Goal: Task Accomplishment & Management: Manage account settings

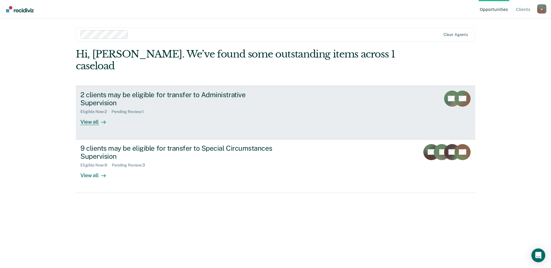
click at [86, 114] on div "View all" at bounding box center [96, 119] width 32 height 11
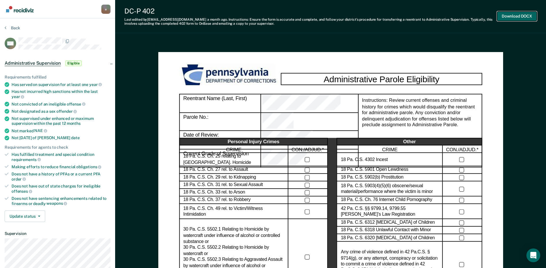
click at [517, 19] on button "Download DOCX" at bounding box center [517, 17] width 40 height 10
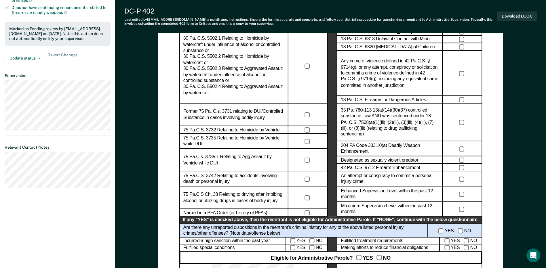
scroll to position [202, 0]
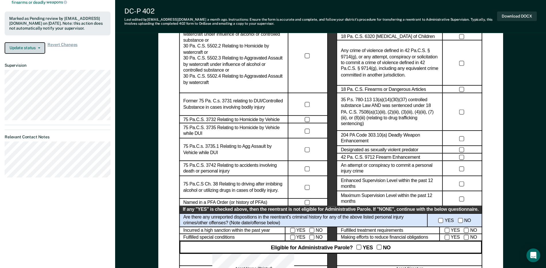
click at [39, 43] on button "Update status" at bounding box center [25, 48] width 41 height 12
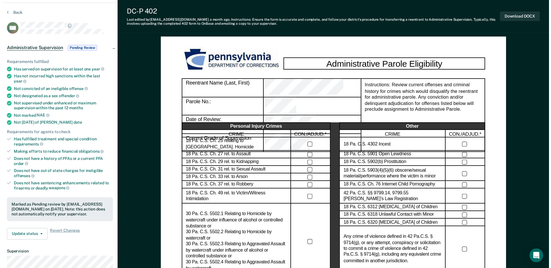
scroll to position [0, 0]
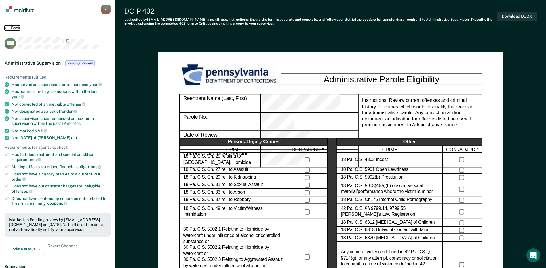
click at [7, 28] on button "Back" at bounding box center [13, 27] width 16 height 5
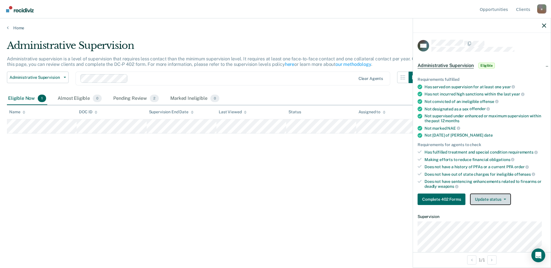
click at [489, 202] on button "Update status" at bounding box center [490, 200] width 41 height 12
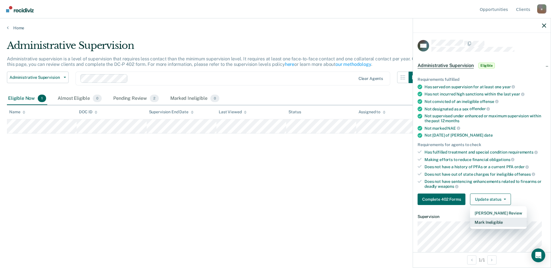
click at [499, 224] on button "Mark Ineligible" at bounding box center [498, 222] width 56 height 9
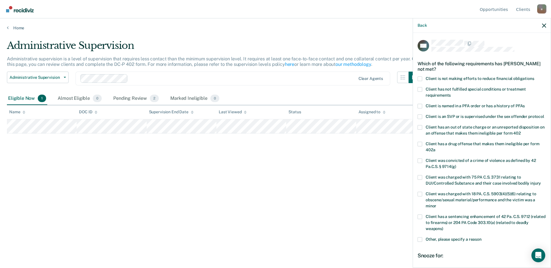
click at [419, 77] on span at bounding box center [419, 79] width 5 height 5
click at [534, 77] on input "Client is not making efforts to reduce financial obligations" at bounding box center [534, 77] width 0 height 0
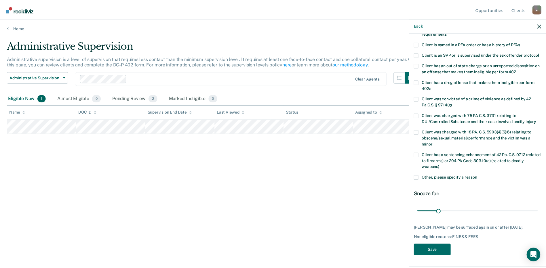
scroll to position [67, 0]
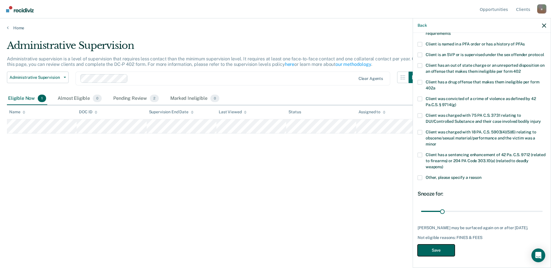
click at [441, 250] on button "Save" at bounding box center [435, 251] width 37 height 12
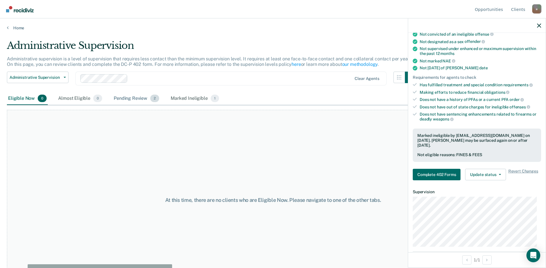
click at [136, 97] on div "Pending Review 2" at bounding box center [137, 98] width 48 height 13
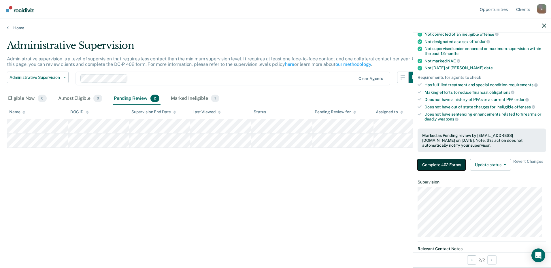
click at [437, 163] on button "Complete 402 Forms" at bounding box center [441, 165] width 48 height 12
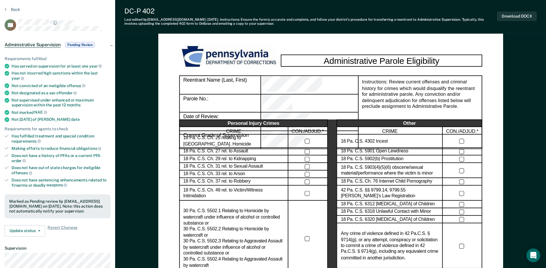
scroll to position [29, 0]
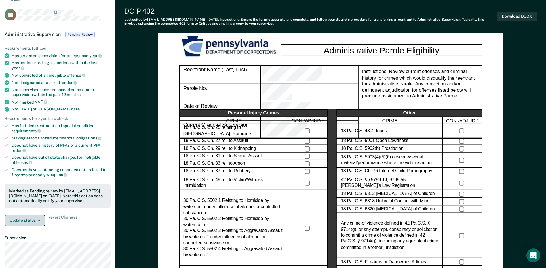
click at [34, 218] on button "Update status" at bounding box center [25, 221] width 41 height 12
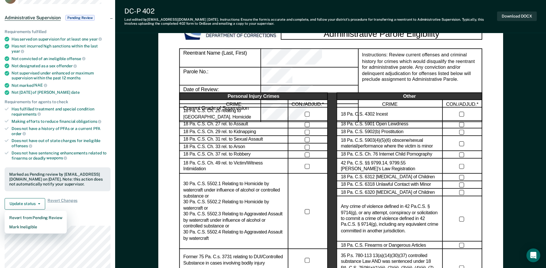
scroll to position [0, 0]
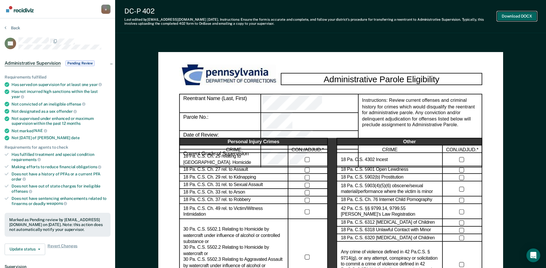
click at [516, 14] on button "Download DOCX" at bounding box center [517, 17] width 40 height 10
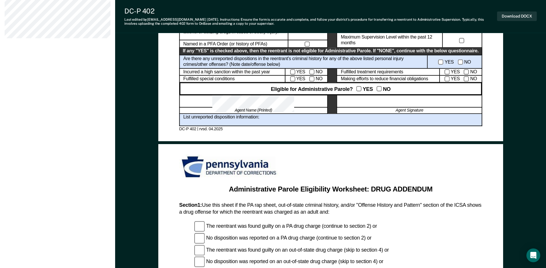
scroll to position [216, 0]
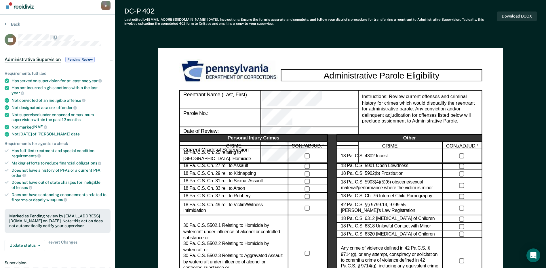
scroll to position [0, 0]
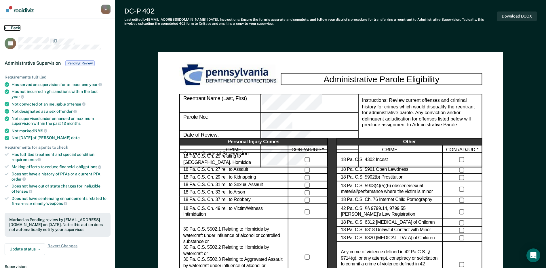
click at [6, 26] on icon at bounding box center [6, 27] width 2 height 5
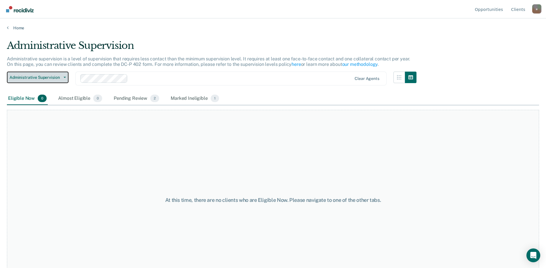
click at [63, 76] on button "Administrative Supervision" at bounding box center [38, 78] width 62 height 12
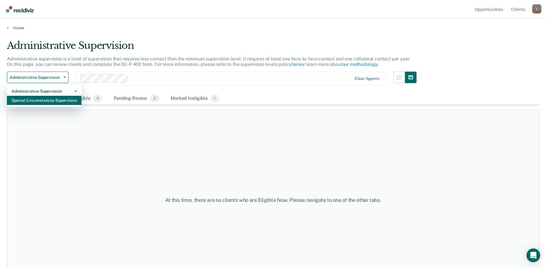
click at [69, 100] on div "Special Circumstances Supervision" at bounding box center [44, 100] width 65 height 9
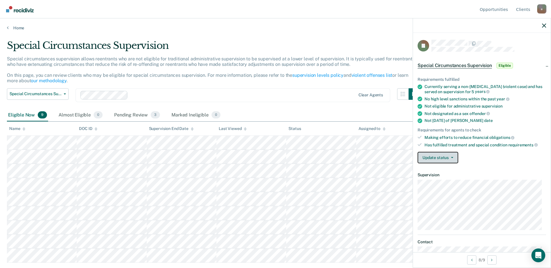
click at [447, 158] on button "Update status" at bounding box center [437, 158] width 41 height 12
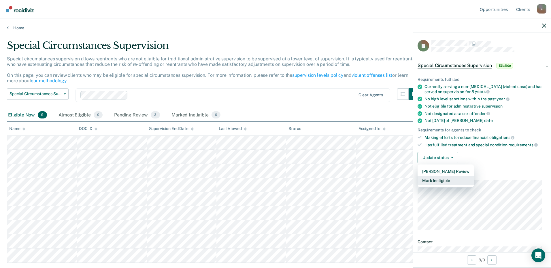
click at [450, 181] on button "Mark Ineligible" at bounding box center [445, 180] width 56 height 9
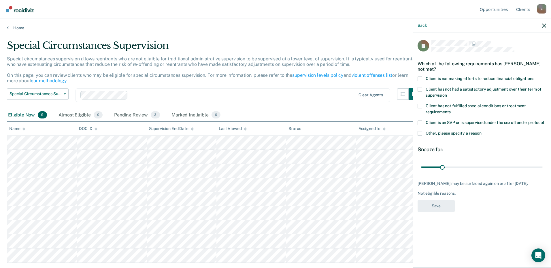
click at [419, 78] on span at bounding box center [419, 79] width 5 height 5
click at [534, 77] on input "Client is not making efforts to reduce financial obligations" at bounding box center [534, 77] width 0 height 0
click at [440, 206] on button "Save" at bounding box center [435, 206] width 37 height 12
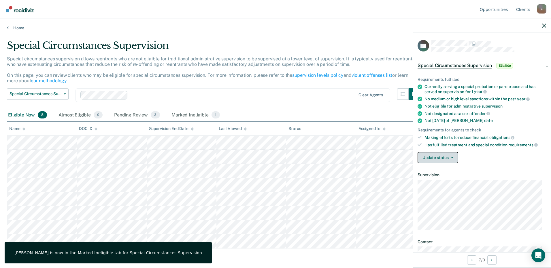
click at [452, 158] on icon "button" at bounding box center [452, 157] width 2 height 1
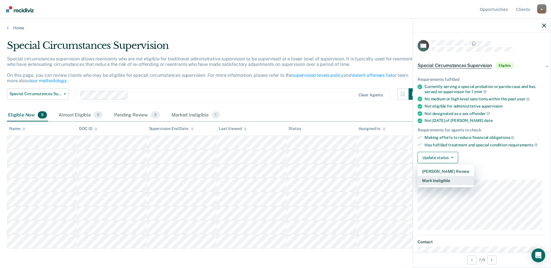
click at [452, 183] on button "Mark Ineligible" at bounding box center [445, 180] width 56 height 9
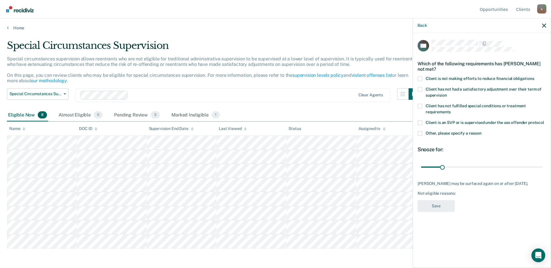
click at [420, 77] on span at bounding box center [419, 79] width 5 height 5
click at [534, 77] on input "Client is not making efforts to reduce financial obligations" at bounding box center [534, 77] width 0 height 0
click at [439, 210] on button "Save" at bounding box center [435, 206] width 37 height 12
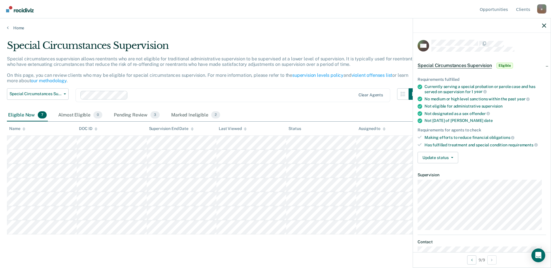
click at [441, 165] on div "Requirements fulfilled Currently serving a special probation or parole case and…" at bounding box center [482, 118] width 138 height 100
click at [442, 159] on button "Update status" at bounding box center [437, 158] width 41 height 12
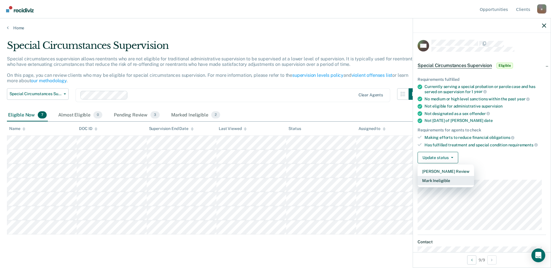
click at [444, 183] on button "Mark Ineligible" at bounding box center [445, 180] width 56 height 9
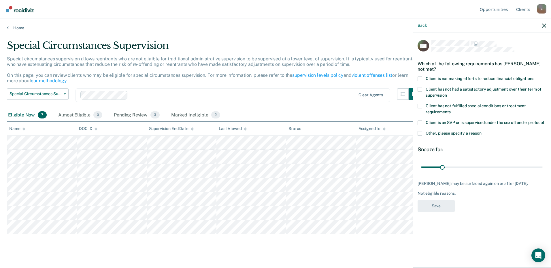
click at [421, 78] on span at bounding box center [419, 79] width 5 height 5
click at [534, 77] on input "Client is not making efforts to reduce financial obligations" at bounding box center [534, 77] width 0 height 0
click at [430, 208] on button "Save" at bounding box center [435, 206] width 37 height 12
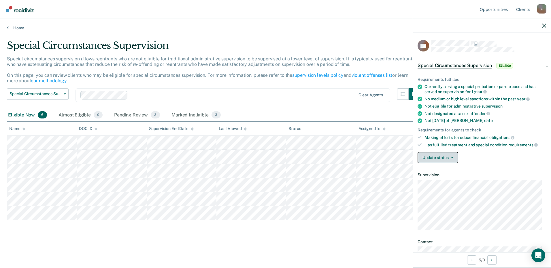
click at [451, 158] on button "Update status" at bounding box center [437, 158] width 41 height 12
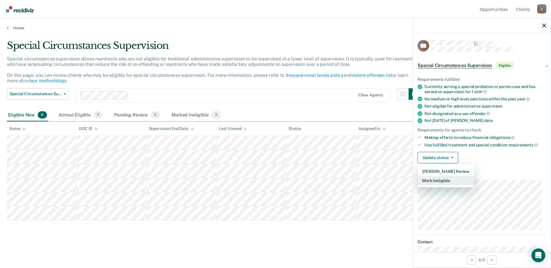
click at [460, 180] on button "Mark Ineligible" at bounding box center [445, 180] width 56 height 9
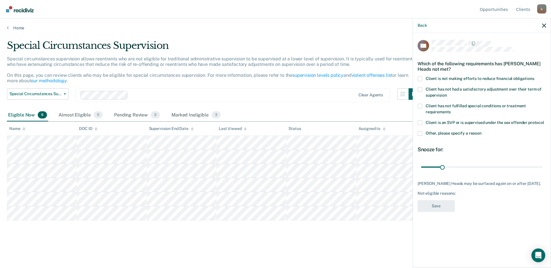
click at [418, 80] on span at bounding box center [419, 79] width 5 height 5
click at [534, 77] on input "Client is not making efforts to reduce financial obligations" at bounding box center [534, 77] width 0 height 0
click at [436, 209] on button "Save" at bounding box center [435, 206] width 37 height 12
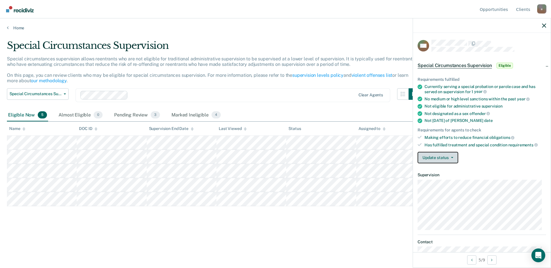
click at [453, 160] on button "Update status" at bounding box center [437, 158] width 41 height 12
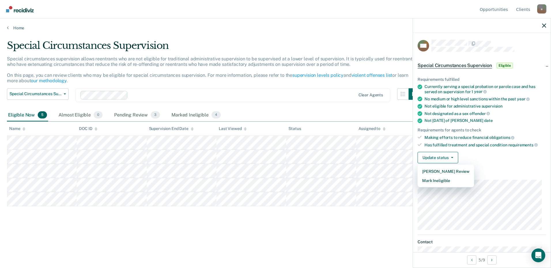
click at [484, 160] on div "Update status [PERSON_NAME] Review Mark Ineligible" at bounding box center [481, 158] width 128 height 12
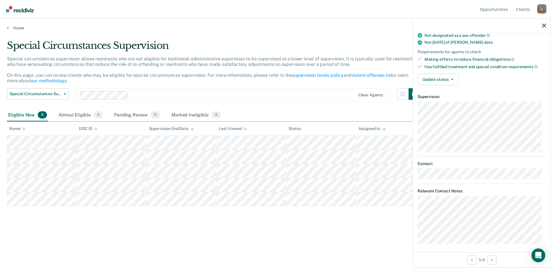
scroll to position [81, 0]
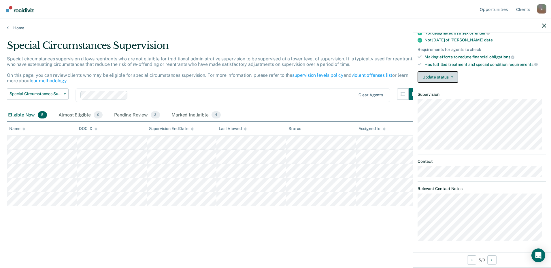
click at [451, 77] on button "Update status" at bounding box center [437, 77] width 41 height 12
click at [451, 77] on icon "button" at bounding box center [452, 77] width 2 height 1
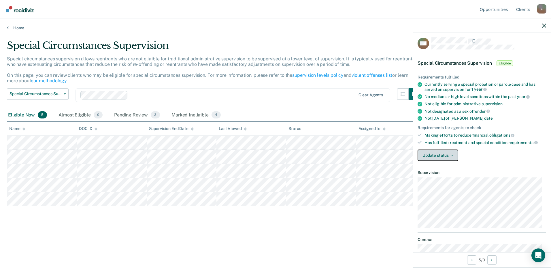
scroll to position [0, 0]
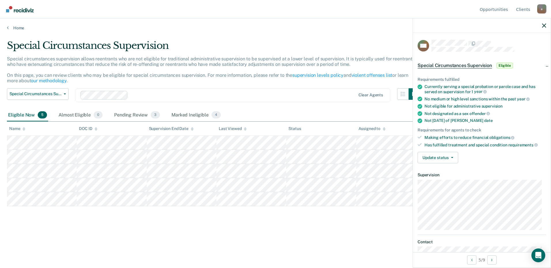
click at [503, 64] on span "Eligible" at bounding box center [504, 66] width 16 height 6
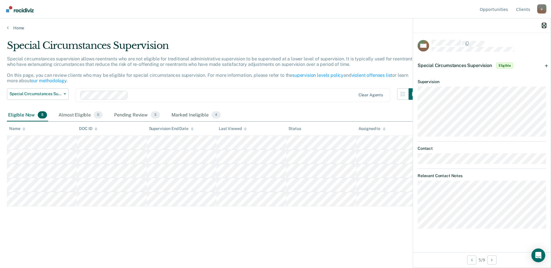
click at [543, 26] on icon "button" at bounding box center [544, 26] width 4 height 4
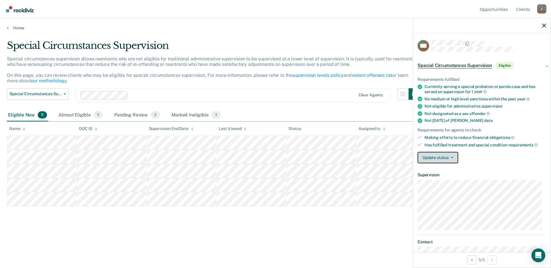
click at [429, 157] on button "Update status" at bounding box center [437, 158] width 41 height 12
click at [497, 170] on article "MN Special Circumstances Supervision Eligible Requirements fulfilled Currently …" at bounding box center [481, 181] width 128 height 283
click at [506, 66] on span "Eligible" at bounding box center [504, 66] width 16 height 6
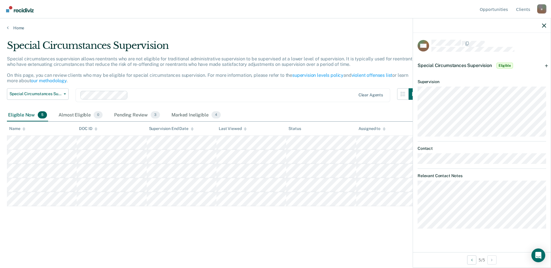
click at [29, 117] on div "Eligible Now 5" at bounding box center [27, 115] width 41 height 13
click at [147, 114] on div "Pending Review 3" at bounding box center [137, 115] width 48 height 13
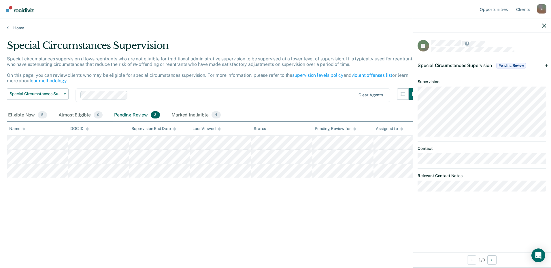
click at [504, 65] on span "Pending Review" at bounding box center [510, 66] width 29 height 6
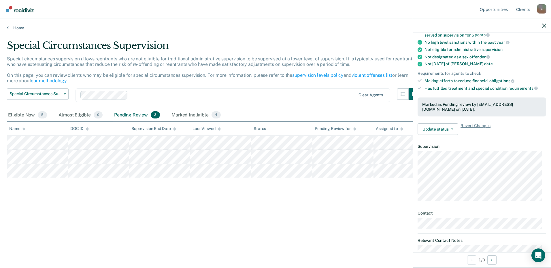
scroll to position [58, 0]
click at [451, 133] on button "Update status" at bounding box center [437, 129] width 41 height 12
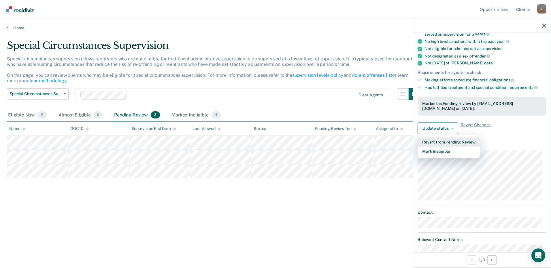
click at [459, 141] on button "Revert from Pending Review" at bounding box center [448, 142] width 62 height 9
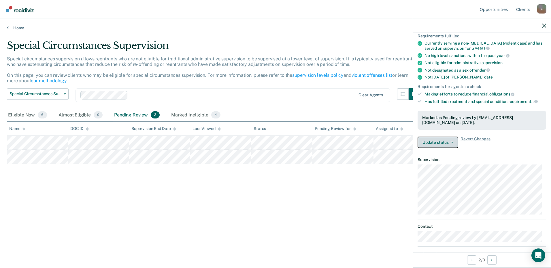
click at [454, 144] on button "Update status" at bounding box center [437, 143] width 41 height 12
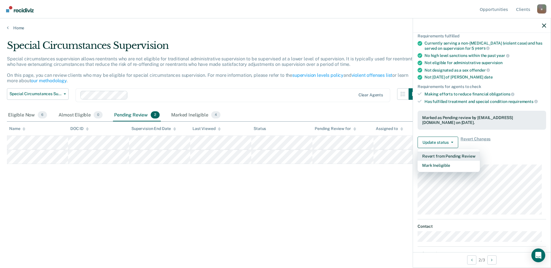
click at [461, 156] on button "Revert from Pending Review" at bounding box center [448, 156] width 62 height 9
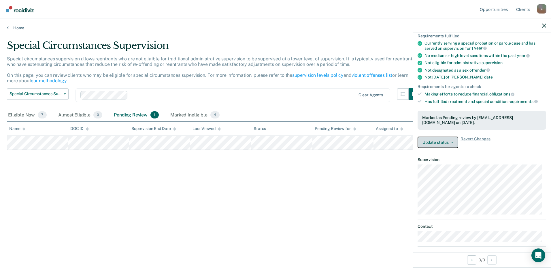
click at [445, 143] on button "Update status" at bounding box center [437, 143] width 41 height 12
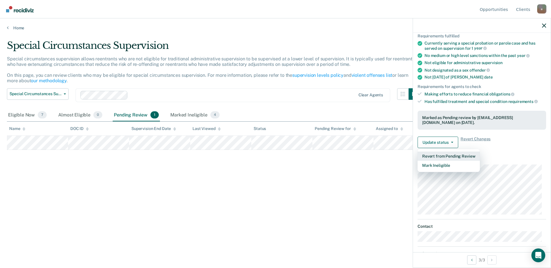
click at [446, 155] on button "Revert from Pending Review" at bounding box center [448, 156] width 62 height 9
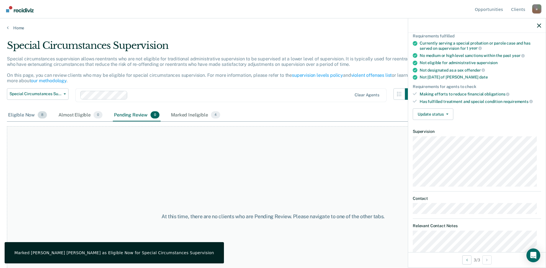
click at [26, 115] on div "Eligible Now 8" at bounding box center [27, 115] width 41 height 13
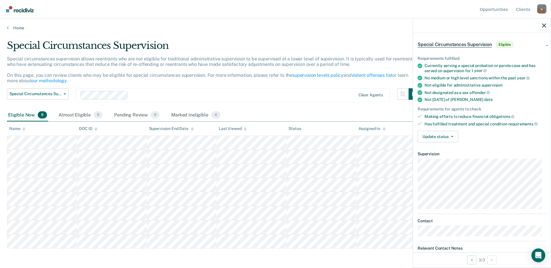
scroll to position [0, 0]
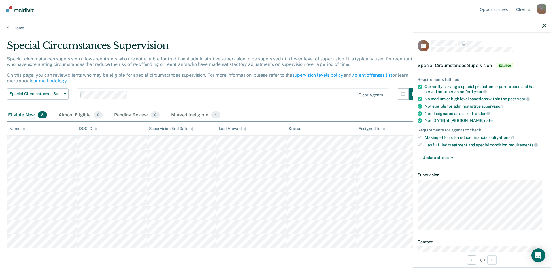
click at [471, 66] on span "Special Circumstances Supervision" at bounding box center [454, 66] width 74 height 6
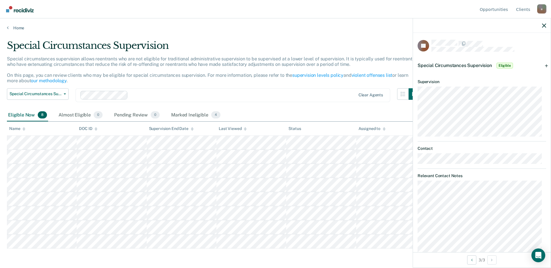
click at [501, 66] on span "Eligible" at bounding box center [504, 66] width 16 height 6
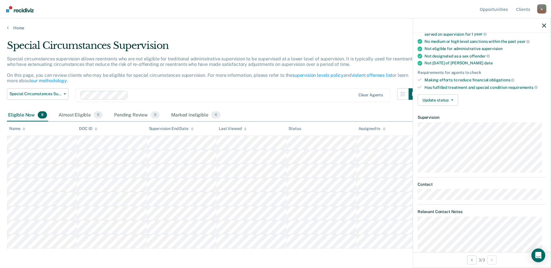
scroll to position [115, 0]
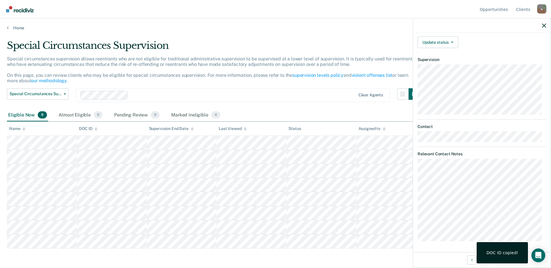
click at [497, 252] on div "DOC ID copied!" at bounding box center [502, 253] width 32 height 5
click at [543, 25] on icon "button" at bounding box center [544, 26] width 4 height 4
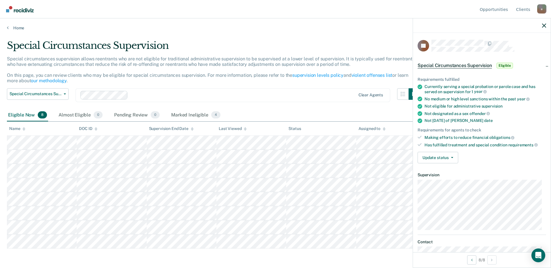
click at [446, 151] on div "Requirements fulfilled Currently serving a special probation or parole case and…" at bounding box center [482, 118] width 138 height 100
click at [447, 158] on button "Update status" at bounding box center [437, 158] width 41 height 12
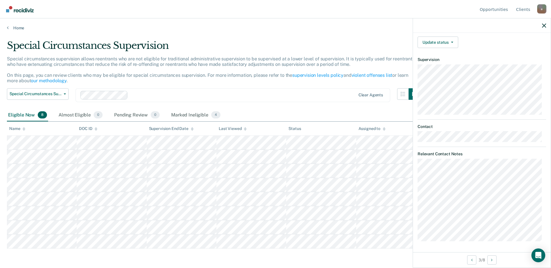
scroll to position [76, 0]
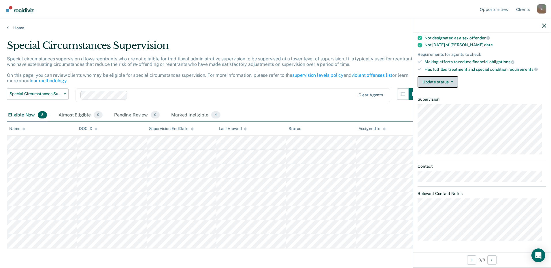
click at [443, 83] on button "Update status" at bounding box center [437, 82] width 41 height 12
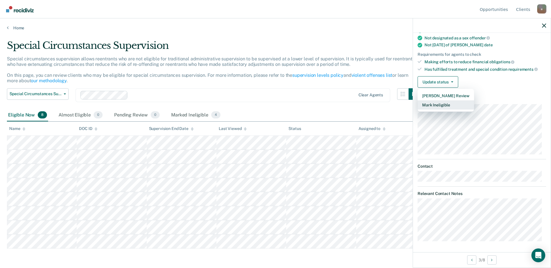
click at [453, 105] on button "Mark Ineligible" at bounding box center [445, 105] width 56 height 9
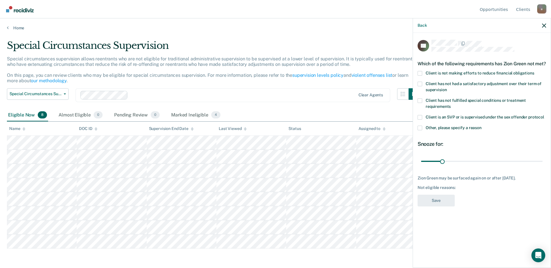
click at [420, 76] on span at bounding box center [419, 73] width 5 height 5
click at [534, 71] on input "Client is not making efforts to reduce financial obligations" at bounding box center [534, 71] width 0 height 0
click at [433, 202] on button "Save" at bounding box center [435, 201] width 37 height 12
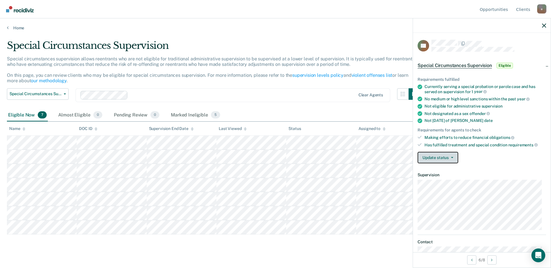
click at [456, 156] on button "Update status" at bounding box center [437, 158] width 41 height 12
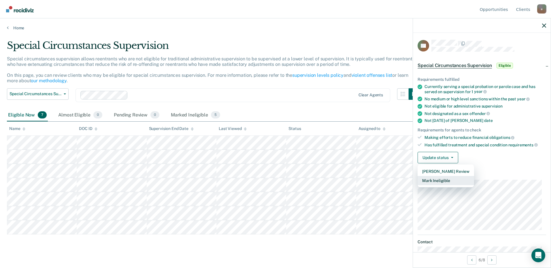
click at [452, 182] on button "Mark Ineligible" at bounding box center [445, 180] width 56 height 9
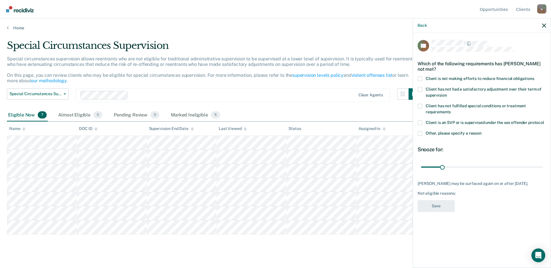
click at [423, 79] on label "Client is not making efforts to reduce financial obligations" at bounding box center [481, 80] width 128 height 6
click at [534, 77] on input "Client is not making efforts to reduce financial obligations" at bounding box center [534, 77] width 0 height 0
click at [434, 206] on button "Save" at bounding box center [435, 206] width 37 height 12
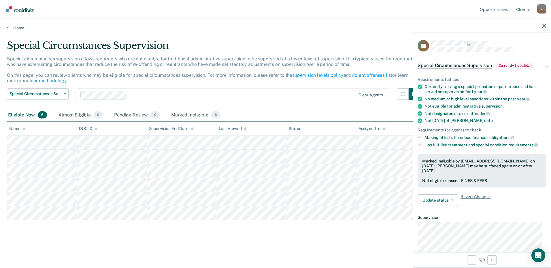
click at [32, 118] on div "Eligible Now 6" at bounding box center [27, 115] width 41 height 13
click at [60, 92] on span "Special Circumstances Supervision" at bounding box center [36, 94] width 52 height 5
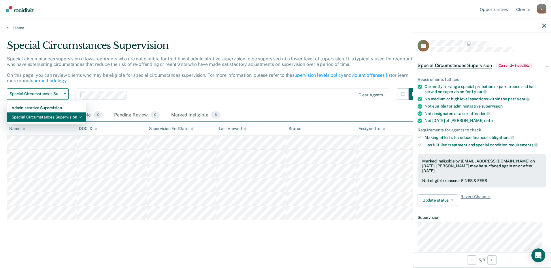
click at [62, 118] on div "Special Circumstances Supervision" at bounding box center [47, 117] width 70 height 9
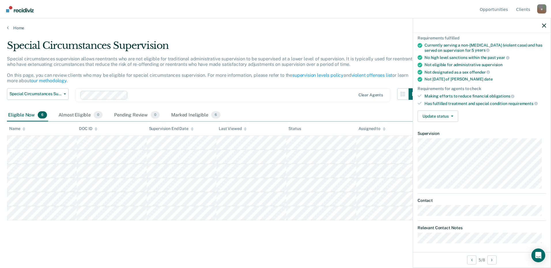
scroll to position [43, 0]
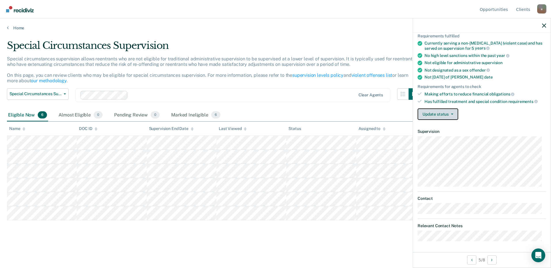
click at [450, 117] on button "Update status" at bounding box center [437, 115] width 41 height 12
click at [486, 124] on div "Requirements fulfilled Currently serving a non-[MEDICAL_DATA] (violent case) an…" at bounding box center [482, 74] width 138 height 100
click at [454, 114] on button "Update status" at bounding box center [437, 115] width 41 height 12
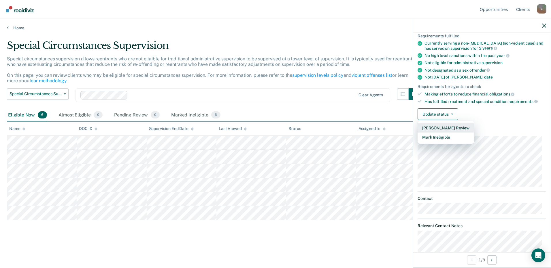
click at [455, 127] on button "[PERSON_NAME] Review" at bounding box center [445, 128] width 56 height 9
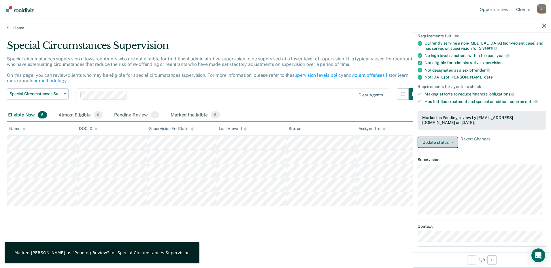
click at [452, 142] on icon "button" at bounding box center [452, 142] width 2 height 1
